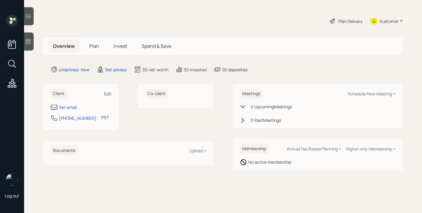
click at [105, 93] on div "Edit" at bounding box center [108, 94] width 8 height 6
select select "America/Los_Angeles"
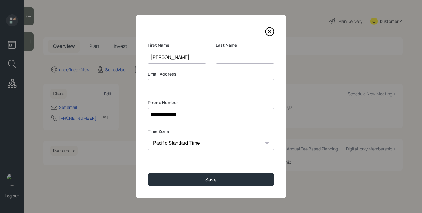
type input "[PERSON_NAME]"
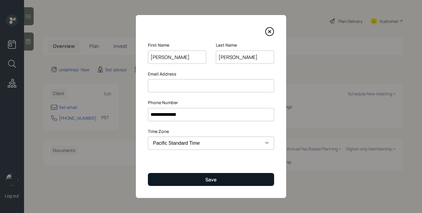
type input "[PERSON_NAME]"
click at [210, 181] on div "Save" at bounding box center [210, 179] width 11 height 7
